Goal: Transaction & Acquisition: Download file/media

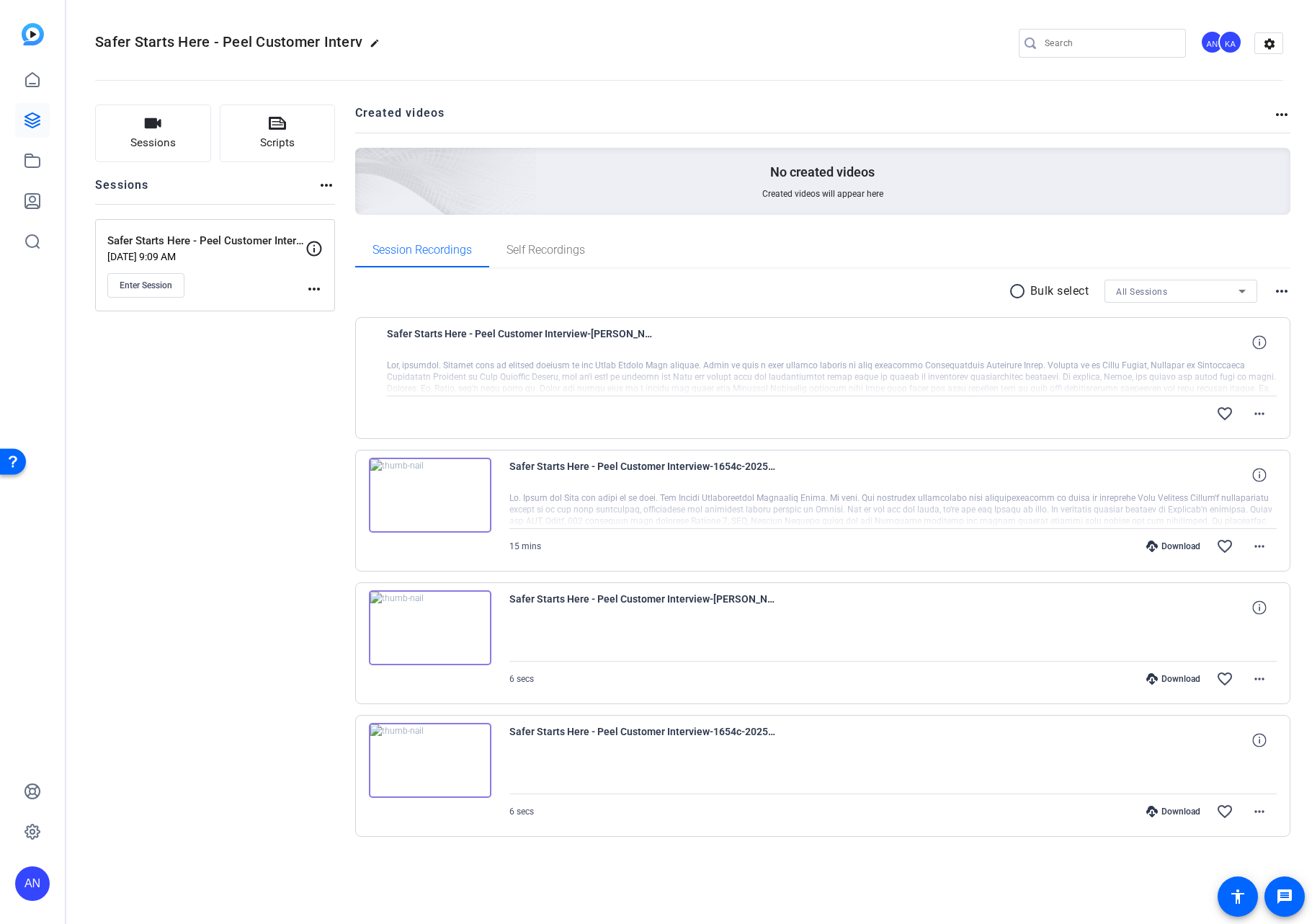
click at [241, 484] on div "Sessions Scripts Sessions more_horiz Safer Starts Here - Peel Customer Intervie…" at bounding box center [215, 493] width 240 height 778
click at [1264, 549] on mat-icon "more_horiz" at bounding box center [1259, 546] width 18 height 18
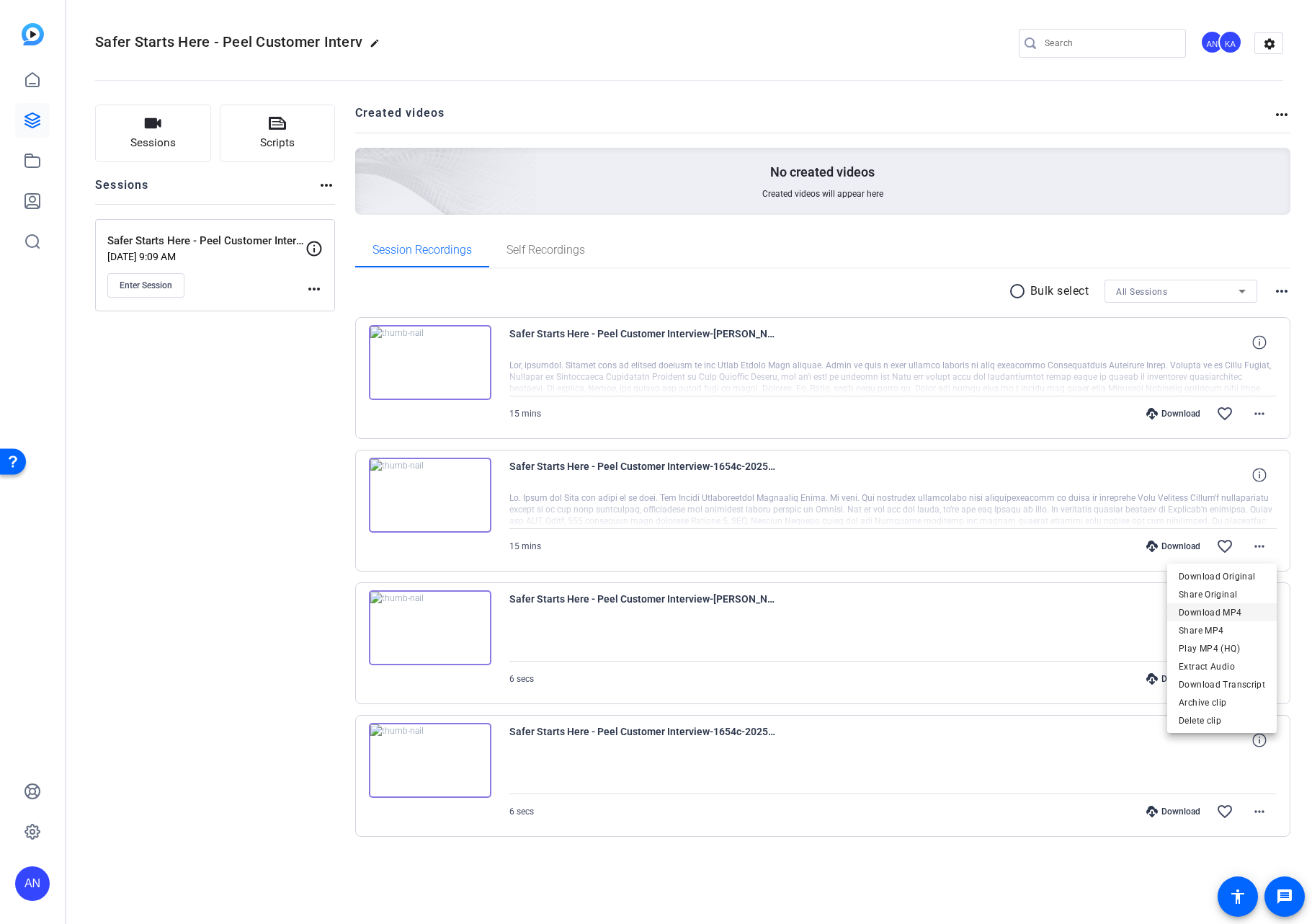
click at [1246, 608] on span "Download MP4" at bounding box center [1222, 612] width 87 height 18
click at [1261, 418] on mat-icon "more_horiz" at bounding box center [1259, 413] width 18 height 18
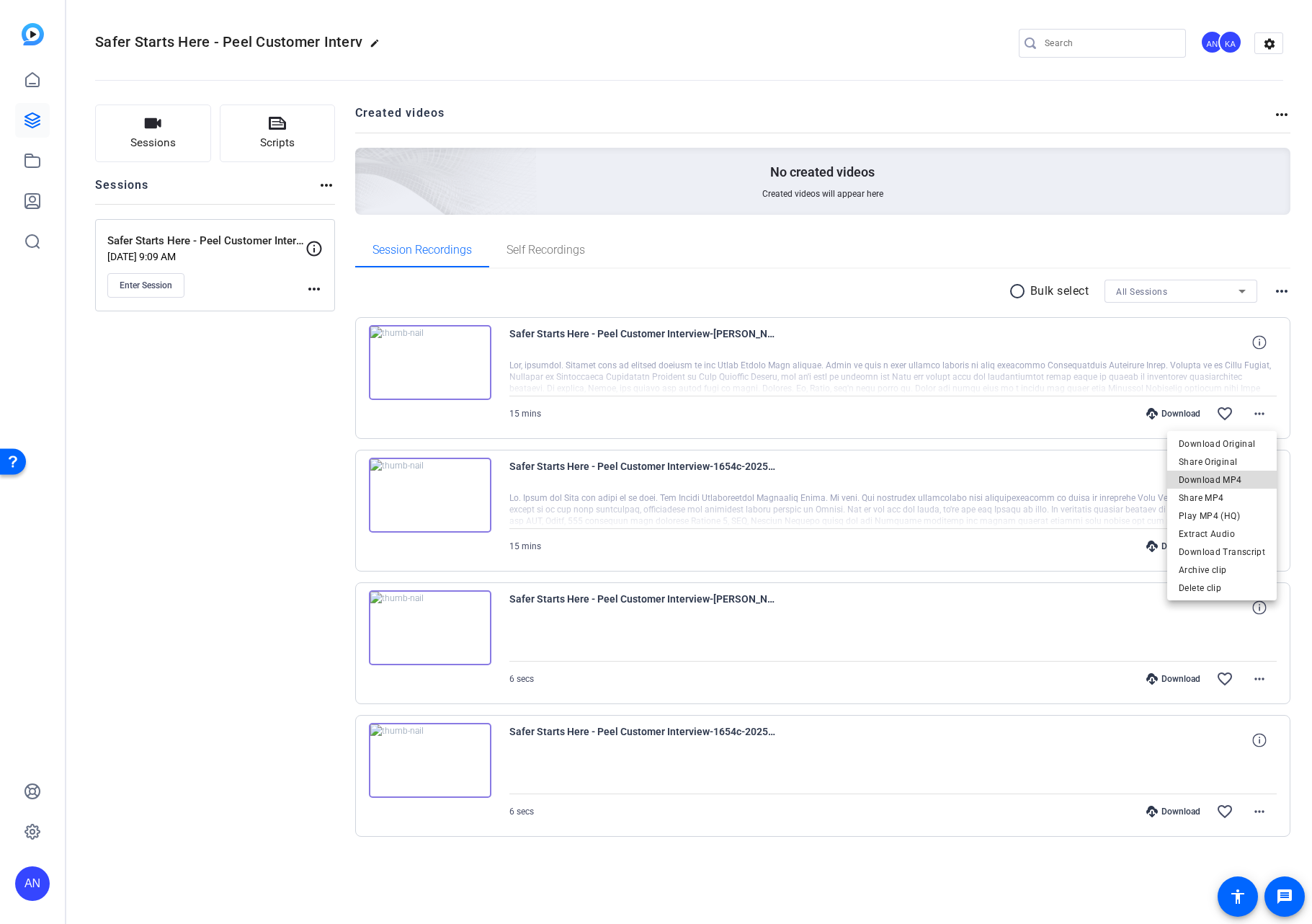
click at [1234, 476] on span "Download MP4" at bounding box center [1222, 480] width 87 height 18
click at [321, 510] on div "Sessions Scripts Sessions more_horiz Safer Starts Here - Peel Customer Intervie…" at bounding box center [215, 493] width 240 height 778
drag, startPoint x: 269, startPoint y: 641, endPoint x: 248, endPoint y: 542, distance: 101.2
click at [269, 641] on div "Sessions Scripts Sessions more_horiz Safer Starts Here - Peel Customer Intervie…" at bounding box center [215, 493] width 240 height 778
click at [31, 113] on icon at bounding box center [32, 120] width 15 height 15
